Goal: Task Accomplishment & Management: Use online tool/utility

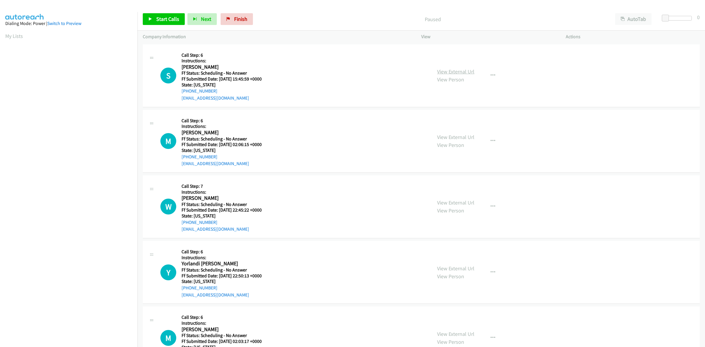
click at [462, 68] on link "View External Url" at bounding box center [455, 71] width 37 height 7
click at [442, 134] on link "View External Url" at bounding box center [455, 137] width 37 height 7
click at [458, 202] on link "View External Url" at bounding box center [455, 202] width 37 height 7
click at [463, 268] on link "View External Url" at bounding box center [455, 268] width 37 height 7
click at [447, 332] on link "View External Url" at bounding box center [455, 333] width 37 height 7
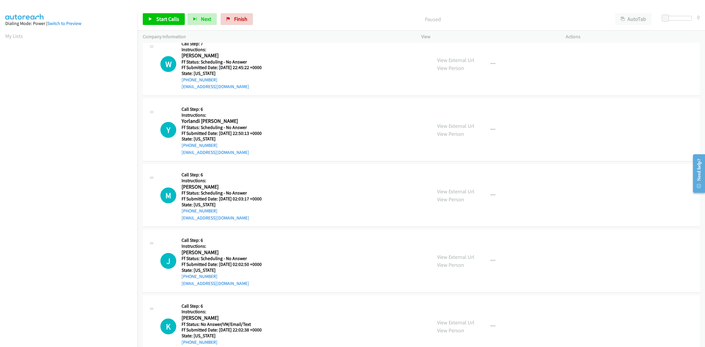
scroll to position [143, 0]
click at [450, 255] on link "View External Url" at bounding box center [455, 255] width 37 height 7
click at [465, 322] on link "View External Url" at bounding box center [455, 321] width 37 height 7
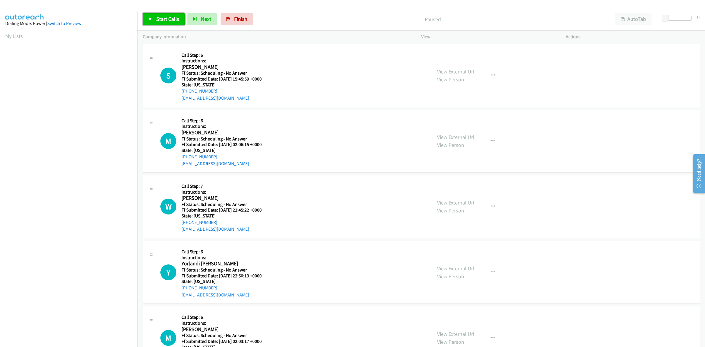
click at [159, 14] on link "Start Calls" at bounding box center [164, 19] width 42 height 12
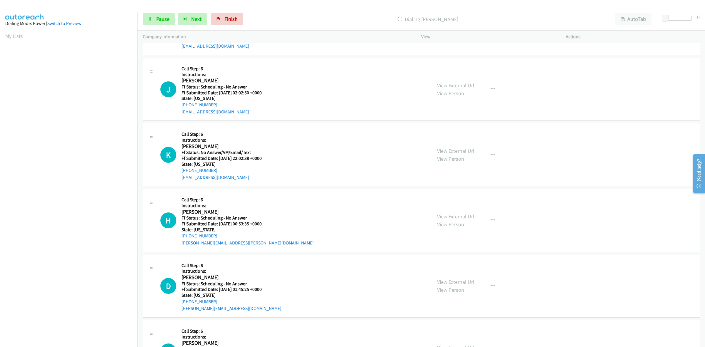
scroll to position [327, 0]
click at [447, 218] on link "View External Url" at bounding box center [455, 216] width 37 height 7
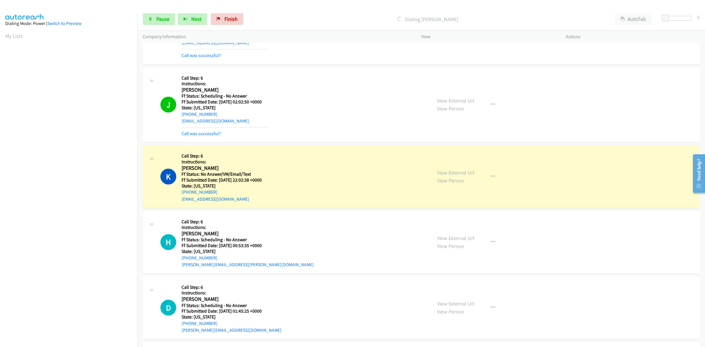
scroll to position [368, 0]
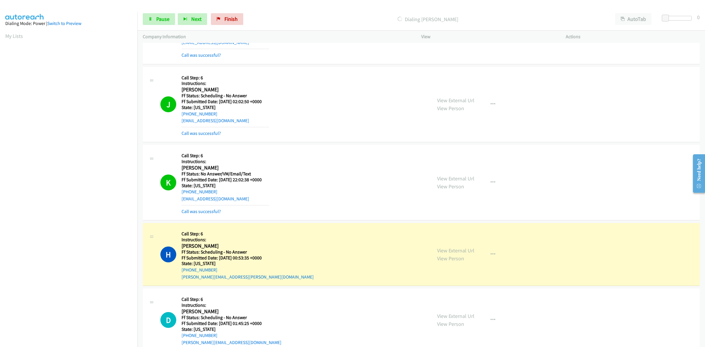
click at [62, 326] on aside "Dialing Mode: Power | Switch to Preview My Lists" at bounding box center [68, 174] width 137 height 325
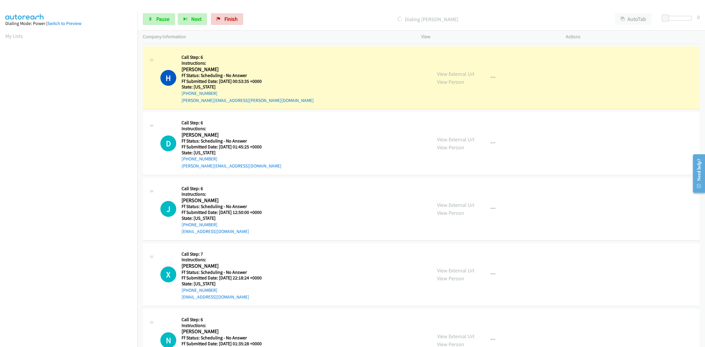
scroll to position [545, 0]
click at [465, 135] on link "View External Url" at bounding box center [455, 138] width 37 height 7
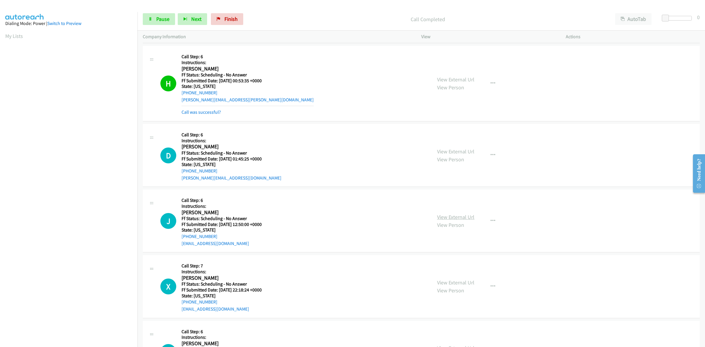
click at [445, 215] on link "View External Url" at bounding box center [455, 216] width 37 height 7
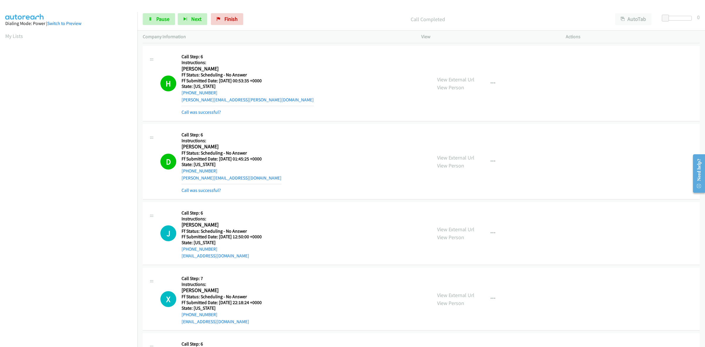
click at [444, 282] on div "View External Url View Person View External Url Email Schedule/Manage Callback …" at bounding box center [507, 299] width 150 height 52
click at [462, 296] on link "View External Url" at bounding box center [455, 295] width 37 height 7
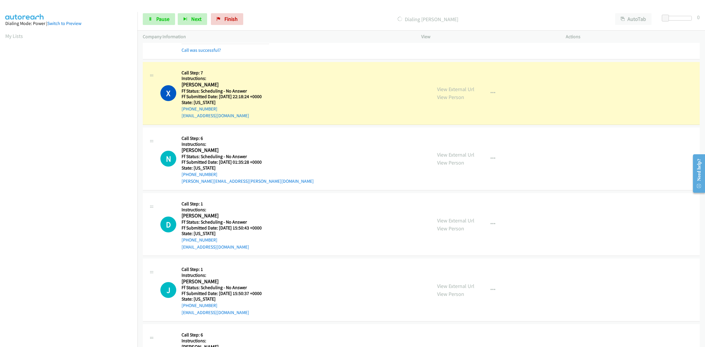
scroll to position [774, 0]
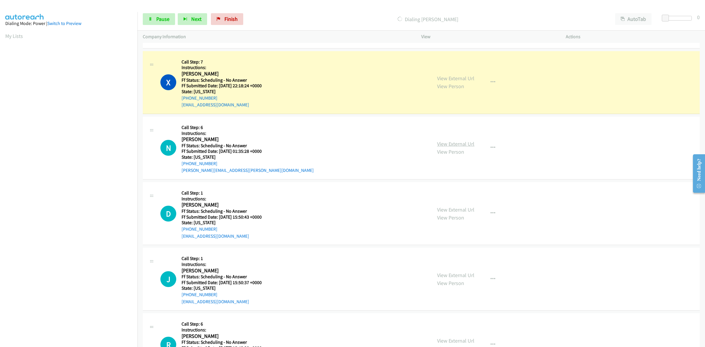
click at [459, 142] on link "View External Url" at bounding box center [455, 143] width 37 height 7
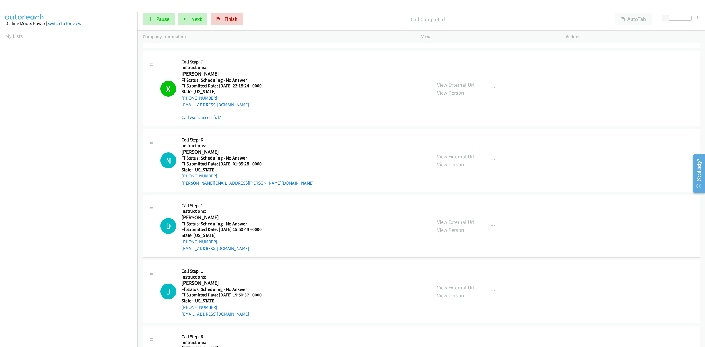
click at [452, 222] on link "View External Url" at bounding box center [455, 221] width 37 height 7
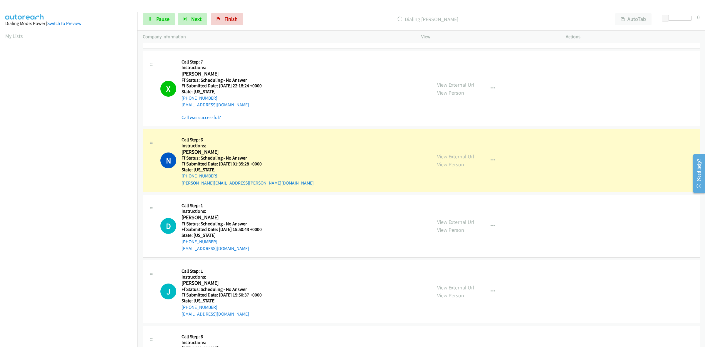
click at [444, 285] on link "View External Url" at bounding box center [455, 287] width 37 height 7
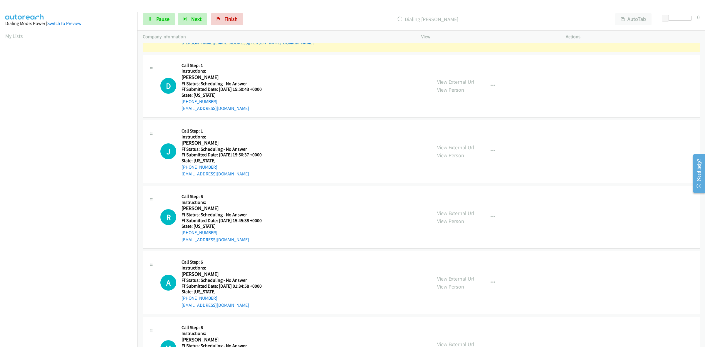
scroll to position [914, 0]
click at [459, 212] on link "View External Url" at bounding box center [455, 212] width 37 height 7
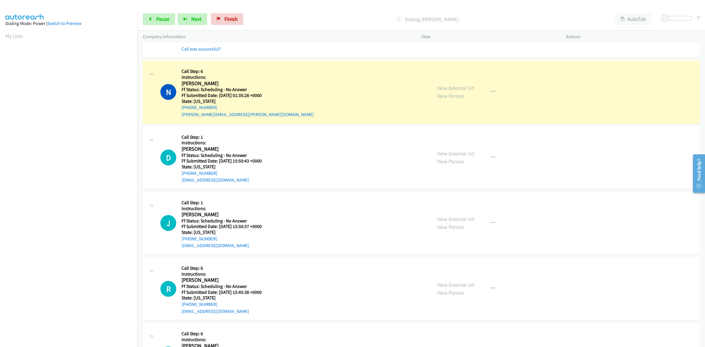
scroll to position [0, 1]
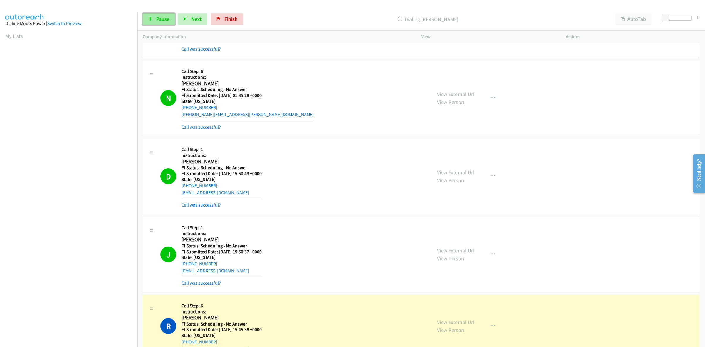
click at [165, 22] on span "Pause" at bounding box center [162, 19] width 13 height 7
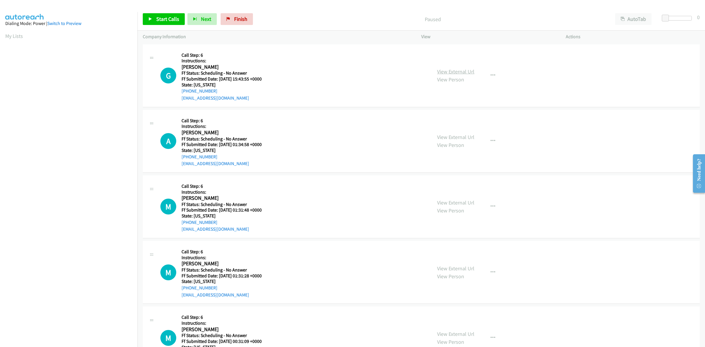
click at [445, 70] on link "View External Url" at bounding box center [455, 71] width 37 height 7
click at [444, 138] on link "View External Url" at bounding box center [455, 137] width 37 height 7
click at [459, 201] on link "View External Url" at bounding box center [455, 202] width 37 height 7
click at [449, 269] on link "View External Url" at bounding box center [455, 268] width 37 height 7
click at [441, 330] on link "View External Url" at bounding box center [455, 333] width 37 height 7
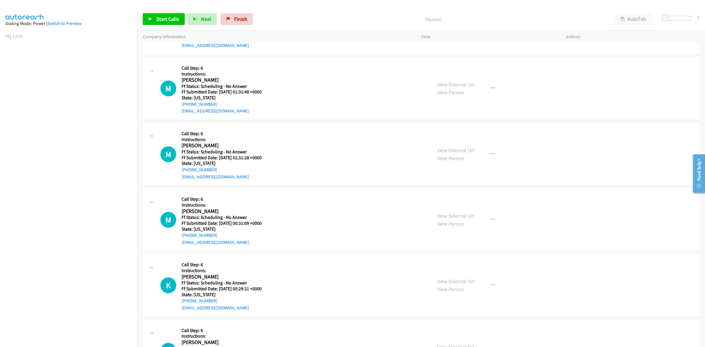
scroll to position [118, 0]
click at [454, 278] on link "View External Url" at bounding box center [455, 280] width 37 height 7
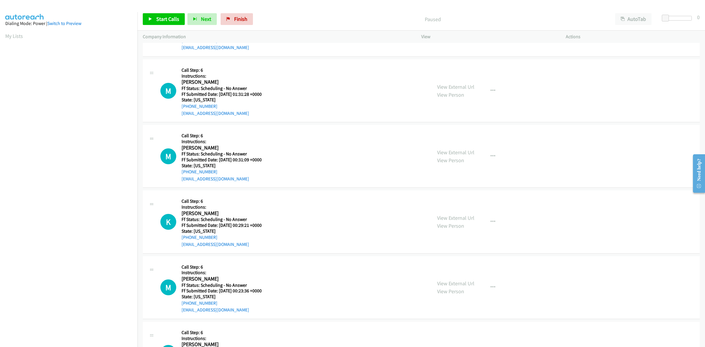
scroll to position [182, 0]
click at [462, 280] on link "View External Url" at bounding box center [455, 282] width 37 height 7
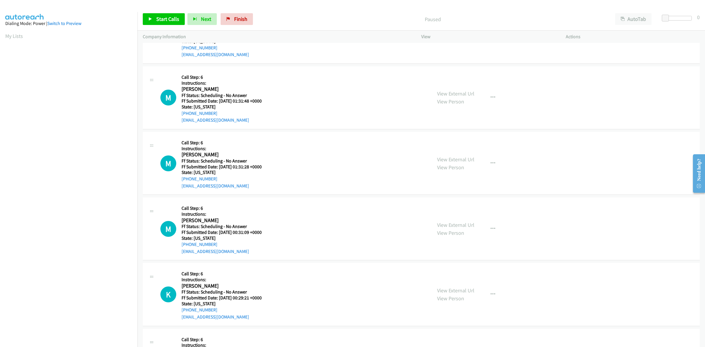
scroll to position [0, 0]
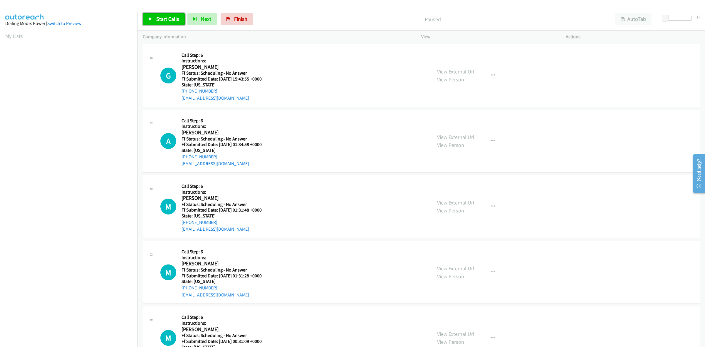
click at [164, 15] on link "Start Calls" at bounding box center [164, 19] width 42 height 12
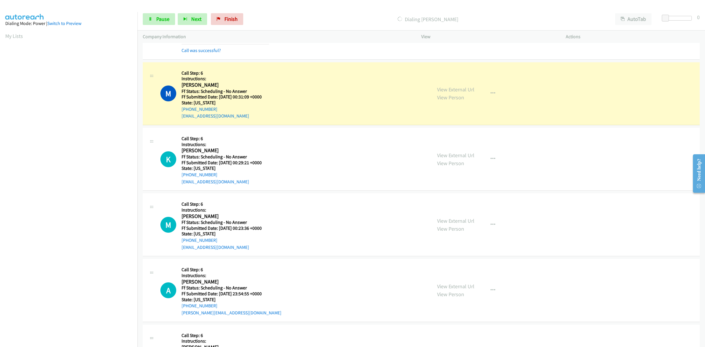
scroll to position [294, 0]
click at [457, 289] on link "View External Url" at bounding box center [455, 286] width 37 height 7
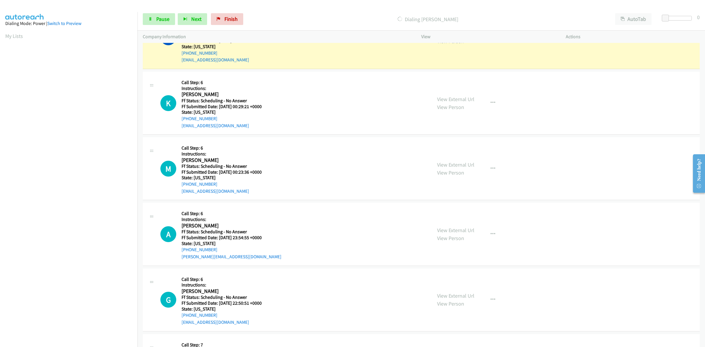
scroll to position [367, 0]
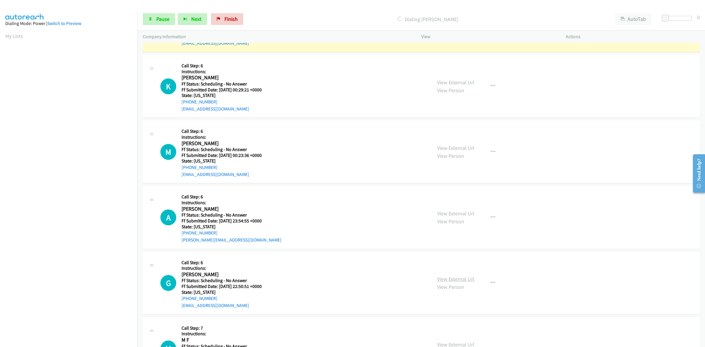
click at [452, 277] on link "View External Url" at bounding box center [455, 278] width 37 height 7
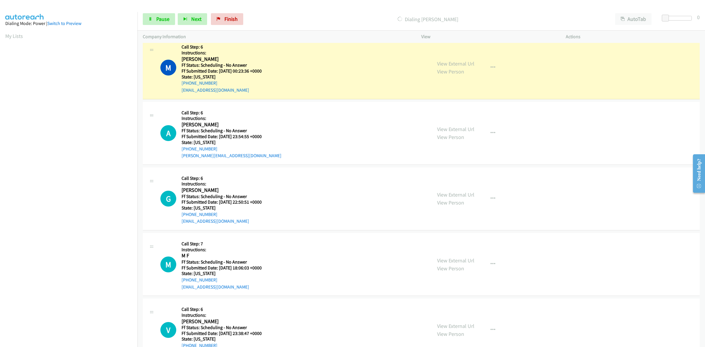
scroll to position [489, 0]
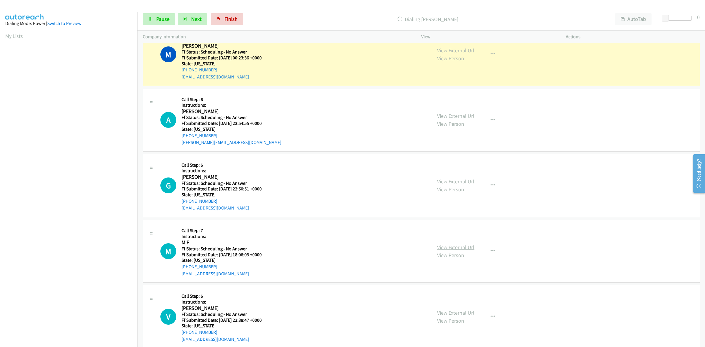
click at [452, 244] on link "View External Url" at bounding box center [455, 247] width 37 height 7
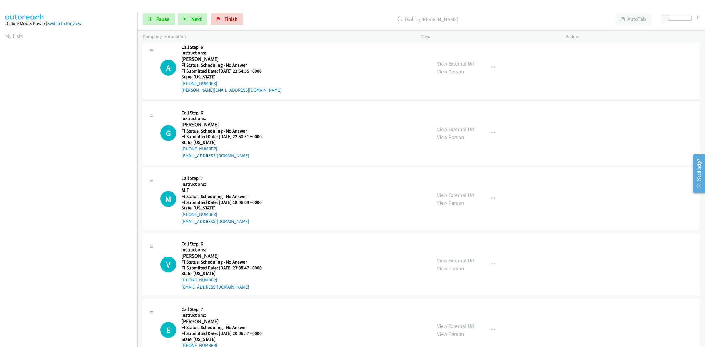
scroll to position [563, 0]
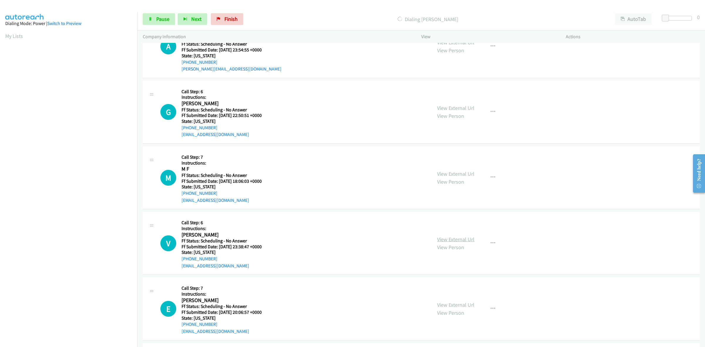
click at [448, 241] on link "View External Url" at bounding box center [455, 239] width 37 height 7
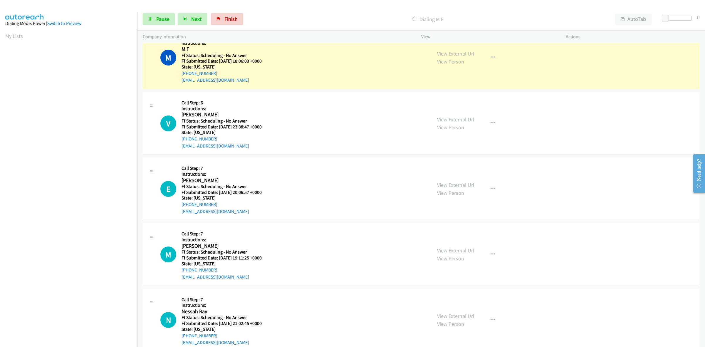
scroll to position [722, 0]
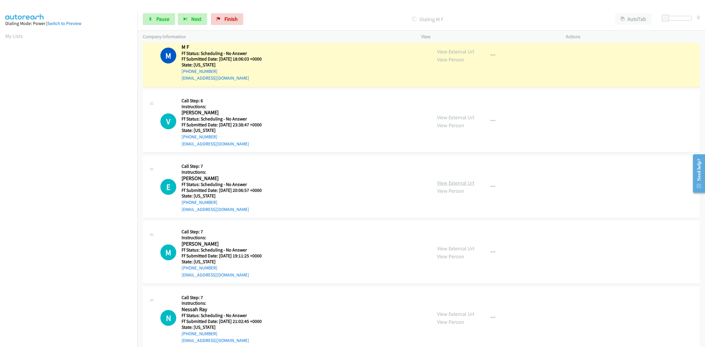
click at [449, 182] on link "View External Url" at bounding box center [455, 182] width 37 height 7
click at [471, 247] on div "View External Url View Person View External Url Email Schedule/Manage Callback …" at bounding box center [507, 252] width 150 height 52
click at [467, 247] on link "View External Url" at bounding box center [455, 248] width 37 height 7
click at [437, 312] on link "View External Url" at bounding box center [455, 313] width 37 height 7
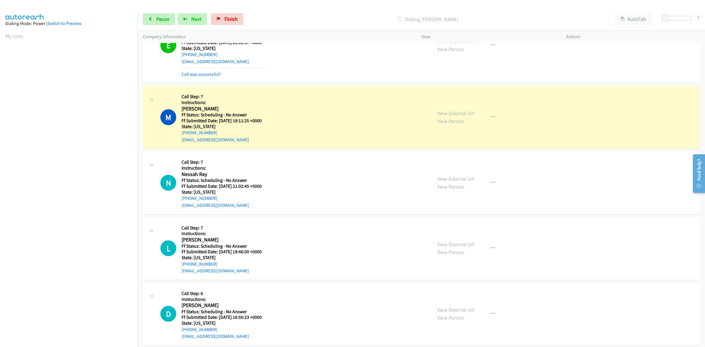
scroll to position [906, 0]
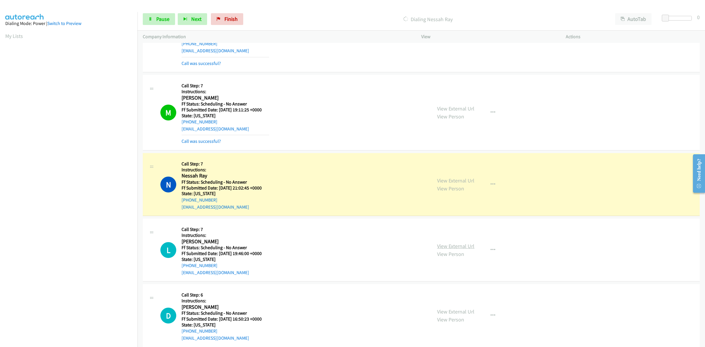
click at [454, 245] on link "View External Url" at bounding box center [455, 246] width 37 height 7
click at [452, 309] on link "View External Url" at bounding box center [455, 311] width 37 height 7
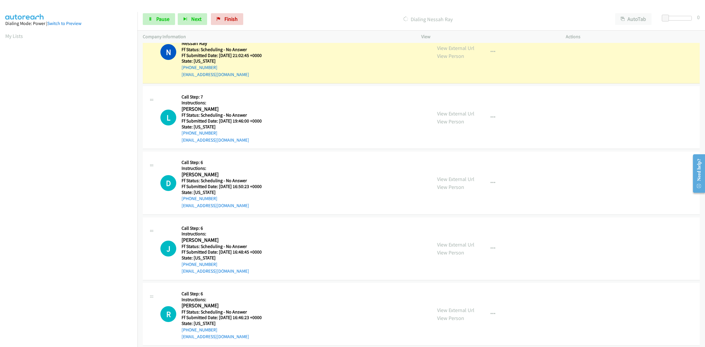
scroll to position [1053, 0]
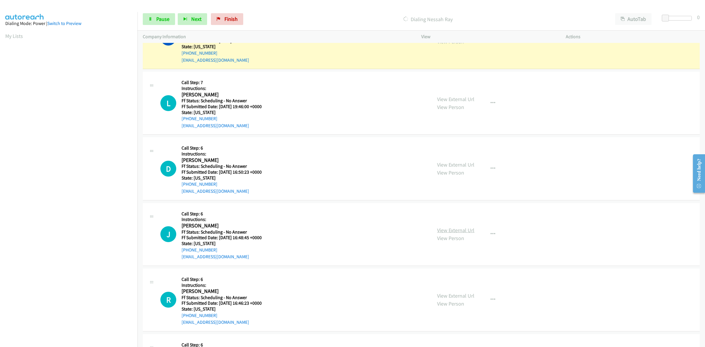
click at [452, 228] on link "View External Url" at bounding box center [455, 230] width 37 height 7
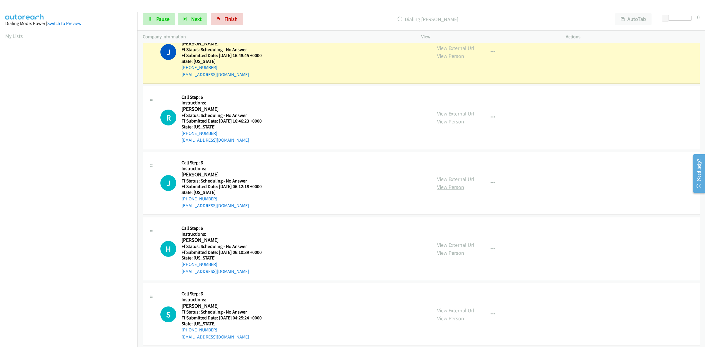
scroll to position [1285, 0]
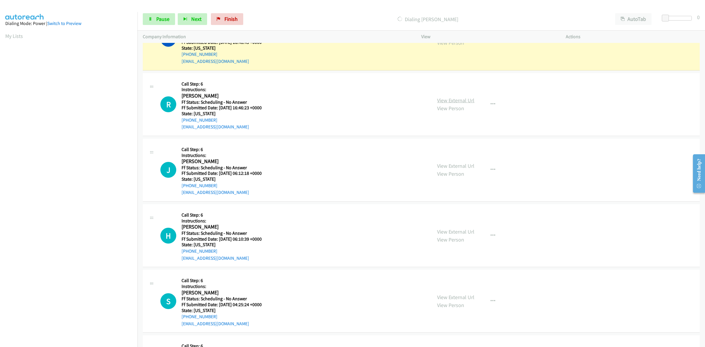
click at [458, 103] on link "View External Url" at bounding box center [455, 100] width 37 height 7
click at [465, 168] on link "View External Url" at bounding box center [455, 165] width 37 height 7
click at [441, 231] on link "View External Url" at bounding box center [455, 231] width 37 height 7
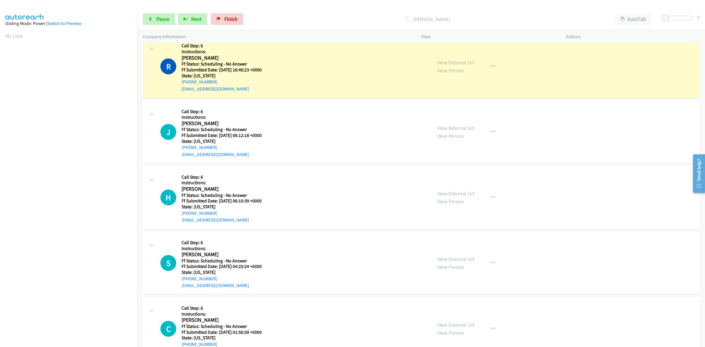
scroll to position [1359, 0]
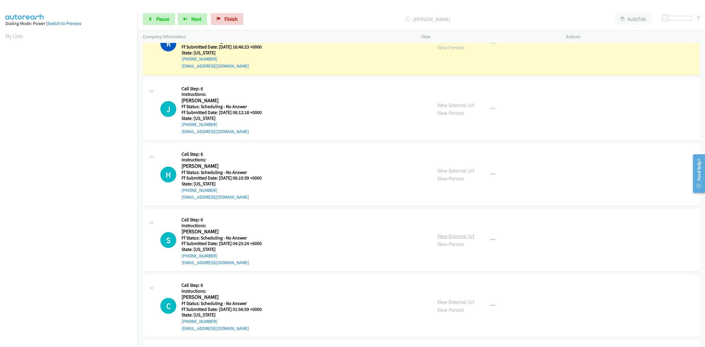
click at [462, 236] on link "View External Url" at bounding box center [455, 236] width 37 height 7
click at [447, 302] on link "View External Url" at bounding box center [455, 301] width 37 height 7
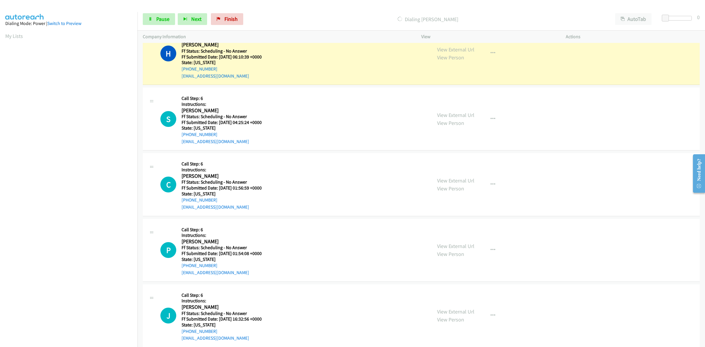
scroll to position [1506, 0]
click at [441, 246] on link "View External Url" at bounding box center [455, 245] width 37 height 7
click at [464, 311] on link "View External Url" at bounding box center [455, 310] width 37 height 7
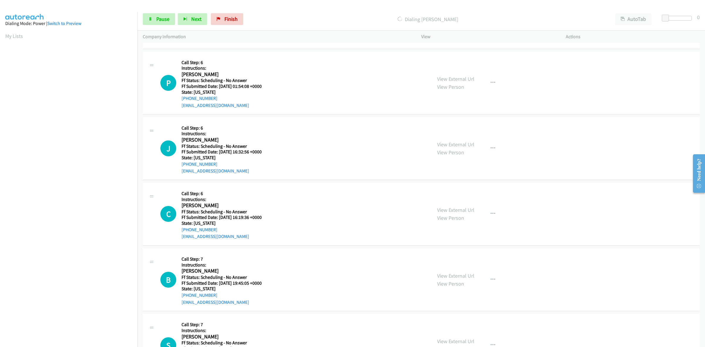
scroll to position [1689, 0]
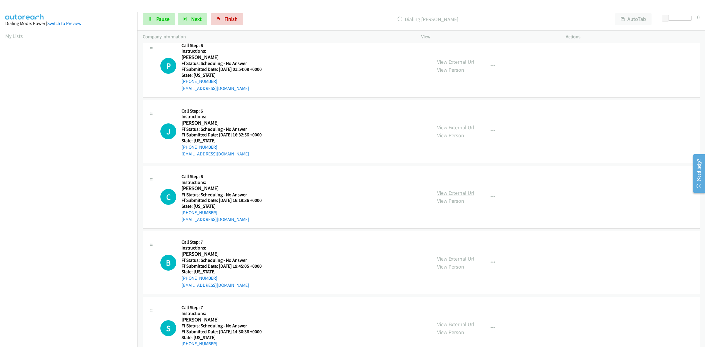
click at [456, 192] on link "View External Url" at bounding box center [455, 192] width 37 height 7
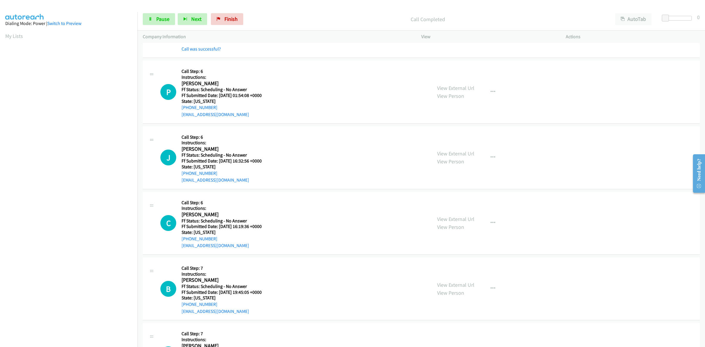
scroll to position [1702, 0]
drag, startPoint x: 159, startPoint y: 21, endPoint x: 131, endPoint y: 31, distance: 30.1
click at [159, 21] on span "Pause" at bounding box center [162, 19] width 13 height 7
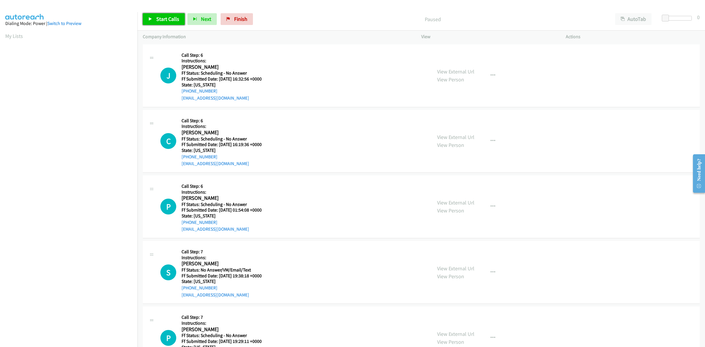
click at [163, 17] on span "Start Calls" at bounding box center [167, 19] width 23 height 7
drag, startPoint x: 158, startPoint y: 14, endPoint x: 166, endPoint y: 17, distance: 8.7
click at [158, 14] on link "Pause" at bounding box center [159, 19] width 32 height 12
click at [238, 18] on span "Finish" at bounding box center [240, 19] width 13 height 7
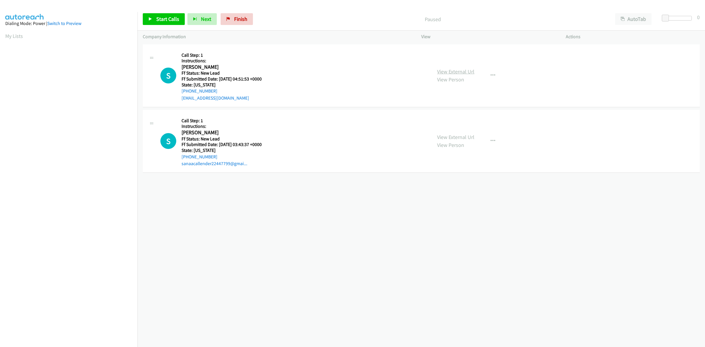
click at [449, 72] on link "View External Url" at bounding box center [455, 71] width 37 height 7
click at [456, 134] on link "View External Url" at bounding box center [455, 137] width 37 height 7
click at [178, 14] on link "Start Calls" at bounding box center [164, 19] width 42 height 12
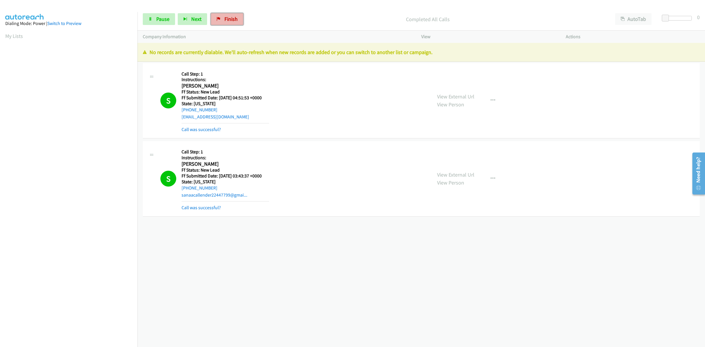
click at [231, 21] on span "Finish" at bounding box center [230, 19] width 13 height 7
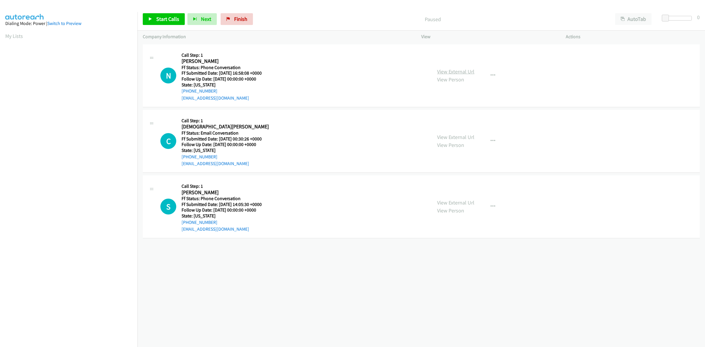
click at [461, 71] on link "View External Url" at bounding box center [455, 71] width 37 height 7
click at [451, 138] on link "View External Url" at bounding box center [455, 137] width 37 height 7
click at [468, 203] on link "View External Url" at bounding box center [455, 202] width 37 height 7
click at [493, 74] on button "button" at bounding box center [493, 76] width 16 height 12
click at [455, 127] on link "Add to do not call list" at bounding box center [461, 126] width 78 height 12
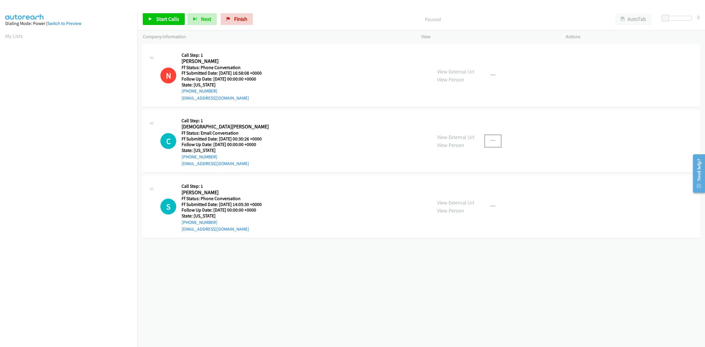
click at [490, 139] on icon "button" at bounding box center [492, 141] width 5 height 5
click at [449, 191] on link "Add to do not call list" at bounding box center [461, 191] width 78 height 12
click at [489, 203] on button "button" at bounding box center [493, 207] width 16 height 12
click at [459, 254] on link "Add to do not call list" at bounding box center [461, 257] width 78 height 12
click at [243, 21] on span "Finish" at bounding box center [240, 19] width 13 height 7
